Goal: Task Accomplishment & Management: Manage account settings

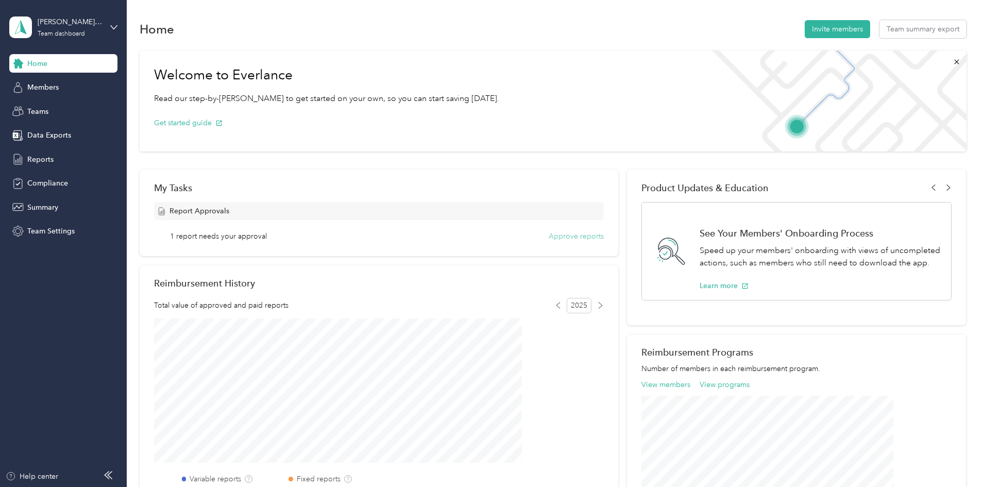
click at [561, 238] on button "Approve reports" at bounding box center [575, 236] width 55 height 11
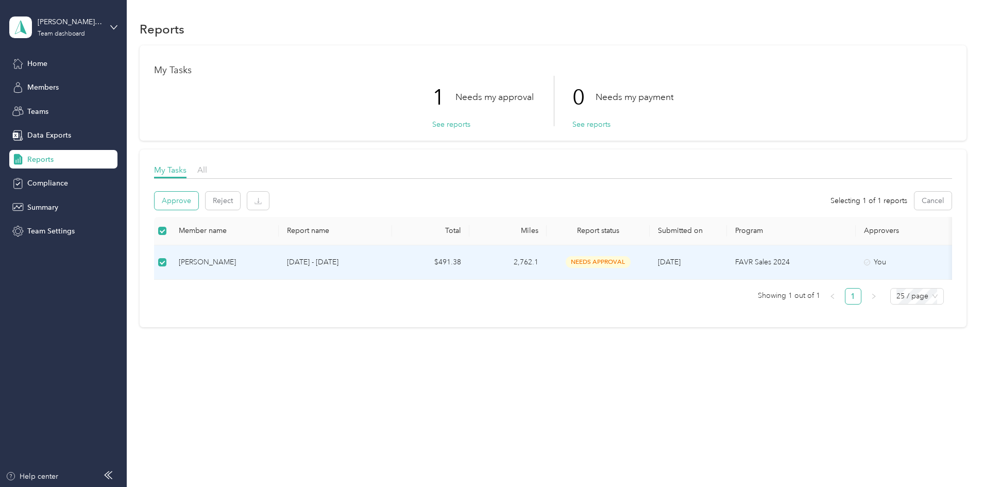
click at [198, 201] on button "Approve" at bounding box center [176, 201] width 44 height 18
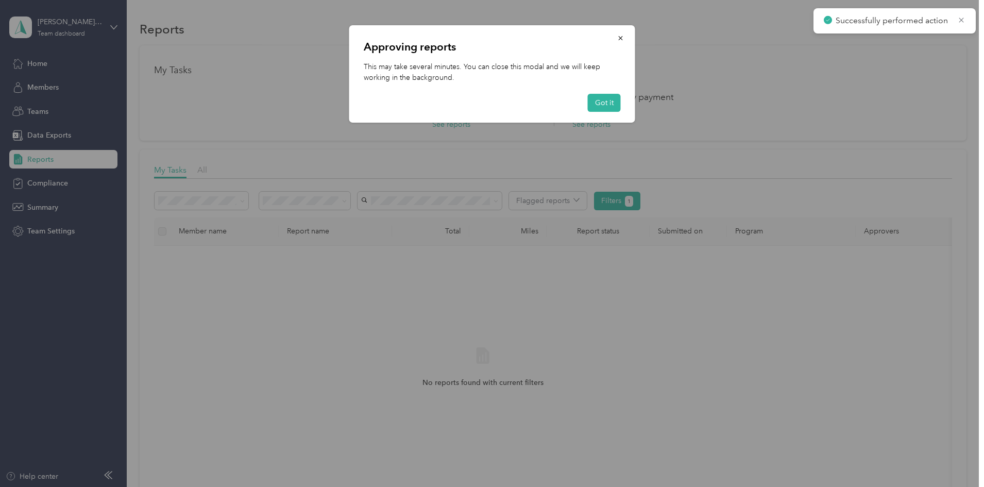
drag, startPoint x: 600, startPoint y: 105, endPoint x: 595, endPoint y: 109, distance: 6.6
click at [601, 106] on button "Got it" at bounding box center [604, 103] width 33 height 18
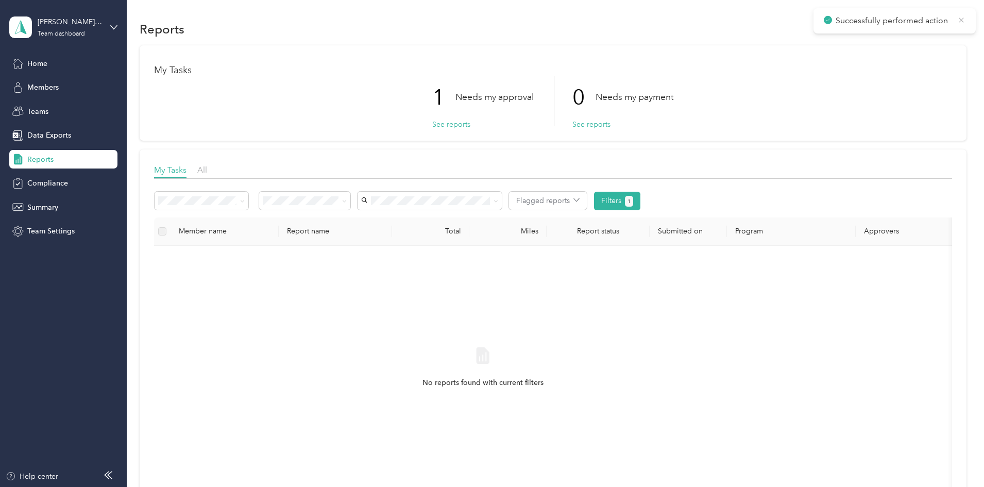
click at [959, 21] on icon at bounding box center [961, 19] width 8 height 9
